Goal: Complete application form

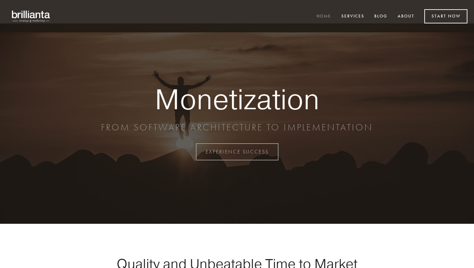
scroll to position [1764, 0]
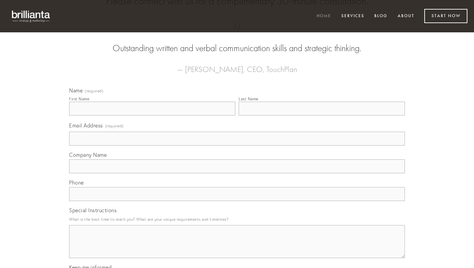
click at [146, 173] on input "Company Name" at bounding box center [237, 166] width 336 height 14
type input "[DOMAIN_NAME]"
type input "[PERSON_NAME]"
type input "[PERSON_NAME][EMAIL_ADDRESS][DOMAIN_NAME]"
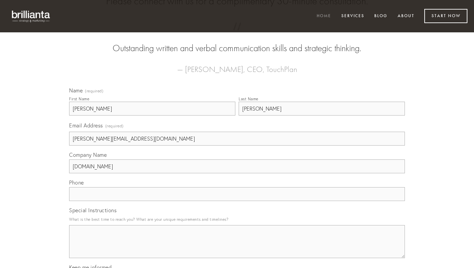
type input "[PHONE_NUMBER]"
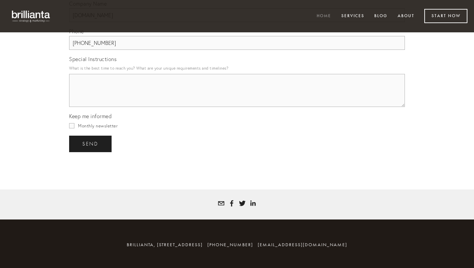
click at [101, 98] on textarea "Special Instructions" at bounding box center [237, 90] width 336 height 33
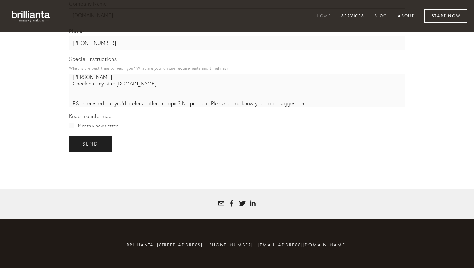
type textarea "Greetings of health and happiness from [DOMAIN_NAME]! I hope you’re having a gr…"
click at [69, 123] on input "Monthly newsletter" at bounding box center [71, 125] width 5 height 5
checkbox input "true"
click at [69, 135] on button "send send" at bounding box center [90, 143] width 43 height 16
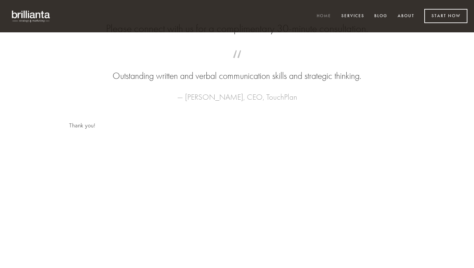
scroll to position [1744, 0]
